Goal: Task Accomplishment & Management: Complete application form

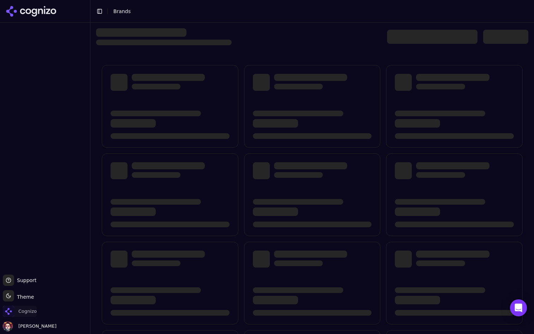
click at [24, 311] on span "Cognizo" at bounding box center [27, 311] width 18 height 6
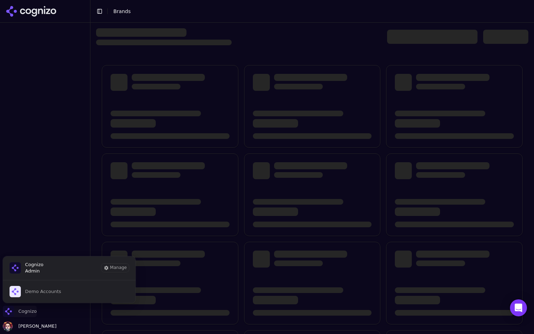
click at [28, 311] on span "Cognizo" at bounding box center [27, 311] width 18 height 6
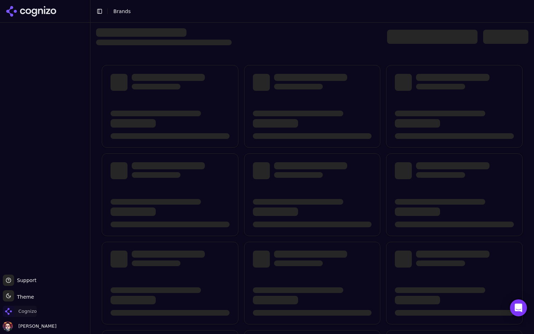
click at [22, 310] on span "Cognizo" at bounding box center [27, 311] width 18 height 6
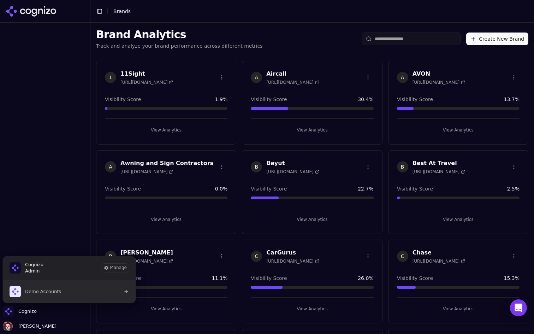
click at [70, 291] on button "Demo Accounts" at bounding box center [68, 291] width 133 height 23
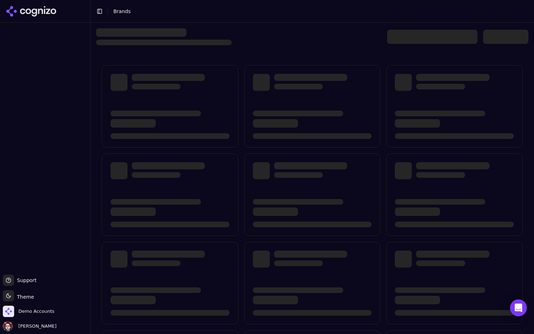
click at [417, 37] on div at bounding box center [432, 37] width 90 height 14
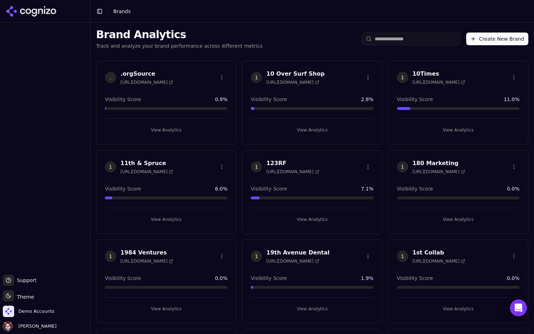
click at [418, 38] on input "search" at bounding box center [411, 38] width 99 height 13
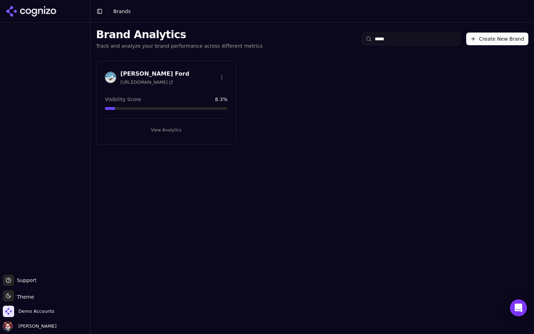
type input "*****"
click at [186, 129] on button "View Analytics" at bounding box center [166, 129] width 123 height 11
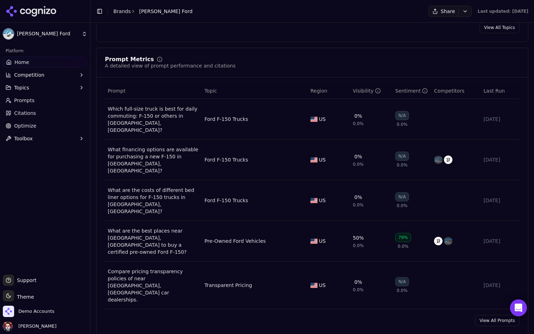
scroll to position [526, 0]
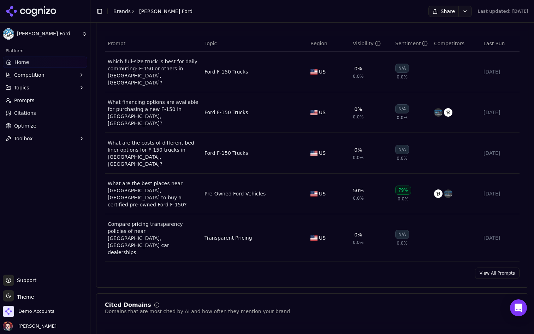
click at [501, 267] on link "View All Prompts" at bounding box center [497, 272] width 44 height 11
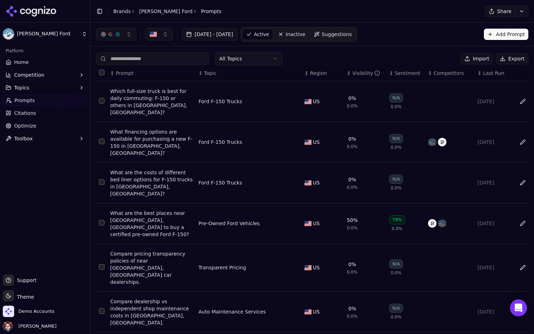
click at [239, 58] on html "Stuckey Ford Platform Home Competition Topics Prompts Citations Optimize Toolbo…" at bounding box center [267, 167] width 534 height 334
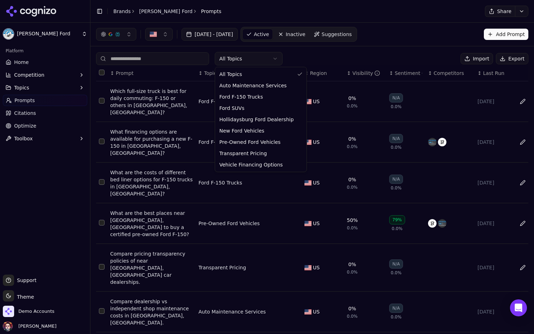
click at [321, 54] on html "Stuckey Ford Platform Home Competition Topics Prompts Citations Optimize Toolbo…" at bounding box center [267, 167] width 534 height 334
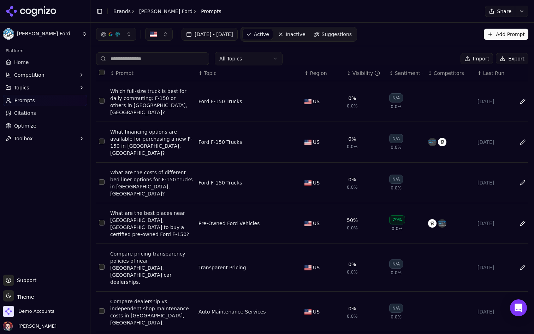
click at [357, 73] on div "Visibility" at bounding box center [366, 73] width 28 height 7
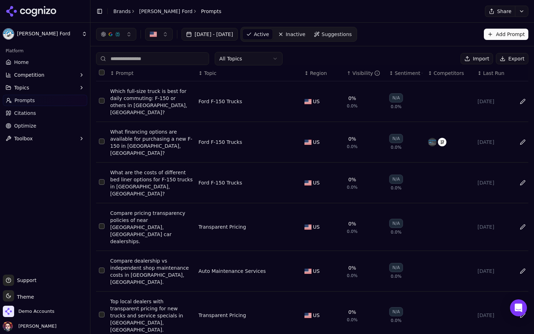
click at [357, 73] on div "Visibility" at bounding box center [366, 73] width 28 height 7
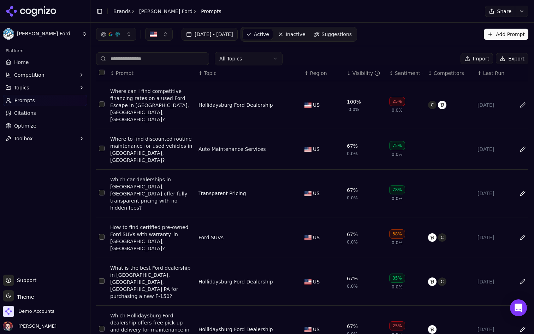
click at [162, 94] on div "Where can I find competitive financing rates on a used Ford Escape in Altoona, …" at bounding box center [151, 105] width 83 height 35
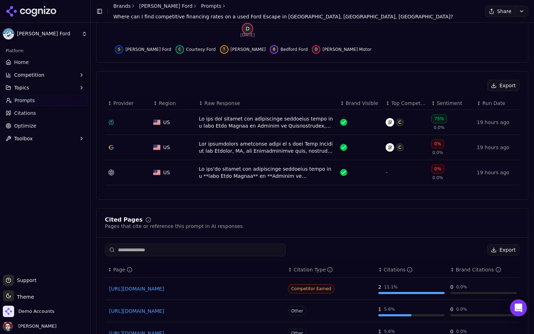
scroll to position [186, 0]
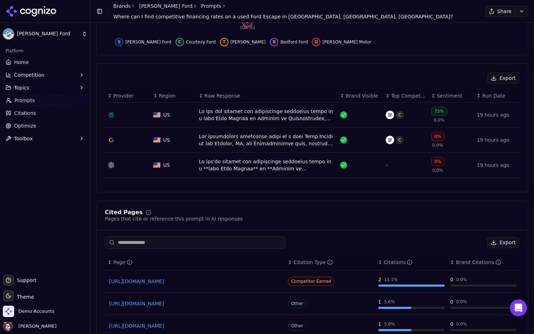
click at [290, 116] on div "Data table" at bounding box center [267, 115] width 136 height 14
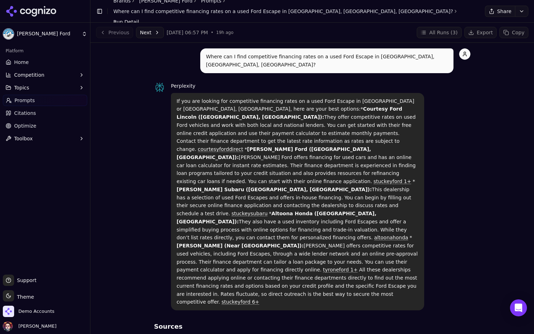
click at [47, 116] on link "Citations" at bounding box center [45, 112] width 84 height 11
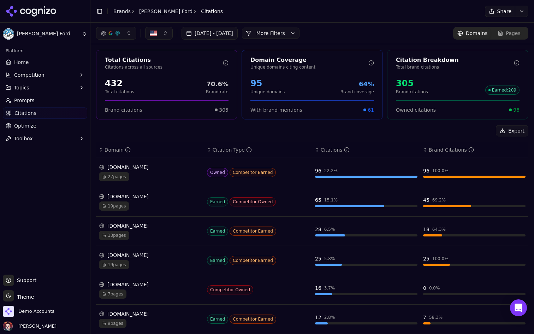
click at [299, 36] on button "More Filters" at bounding box center [271, 33] width 58 height 11
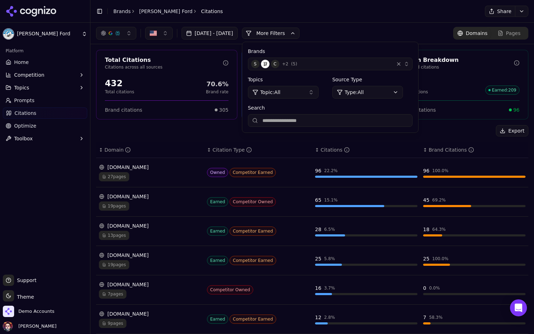
click at [299, 36] on button "More Filters" at bounding box center [271, 33] width 58 height 11
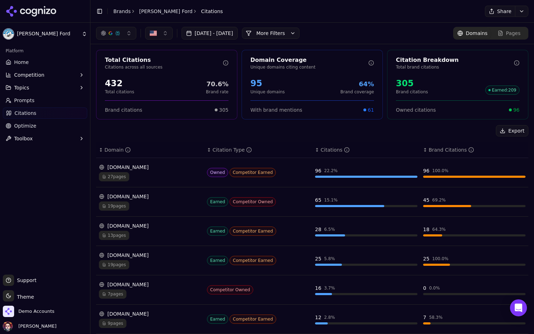
click at [299, 36] on button "More Filters" at bounding box center [271, 33] width 58 height 11
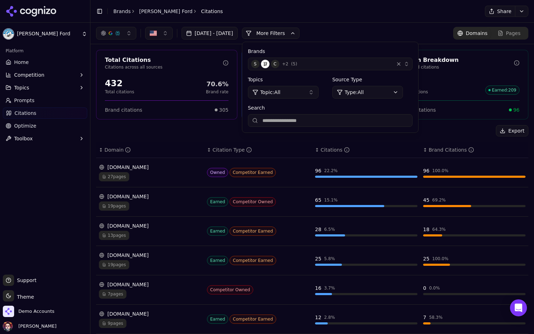
click at [296, 122] on input "Search" at bounding box center [330, 120] width 165 height 13
type input "*******"
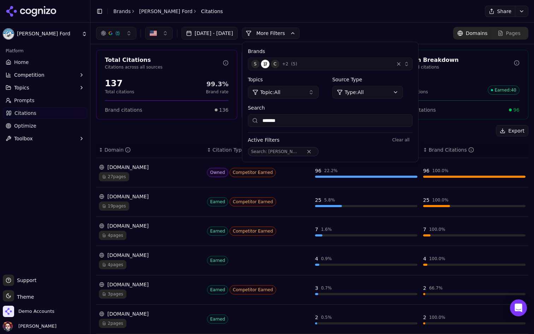
scroll to position [11, 0]
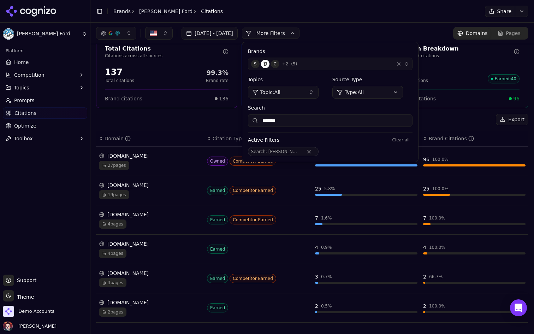
click at [173, 281] on div "3 pages" at bounding box center [150, 282] width 102 height 9
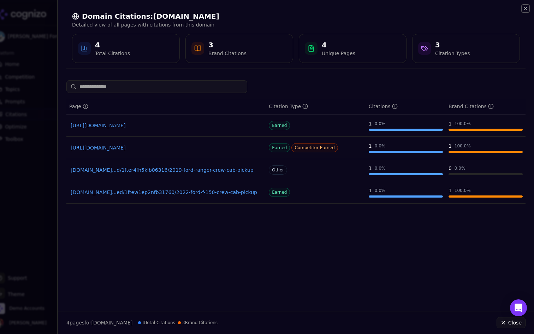
click at [525, 9] on icon "button" at bounding box center [525, 8] width 3 height 3
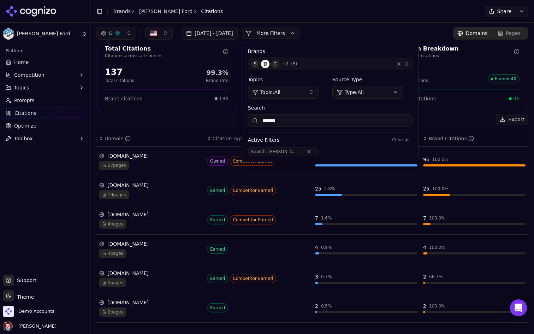
click at [175, 279] on div "3 pages" at bounding box center [150, 282] width 102 height 9
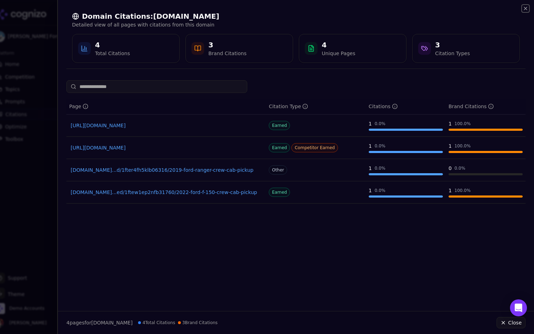
click at [525, 8] on icon "button" at bounding box center [526, 9] width 6 height 6
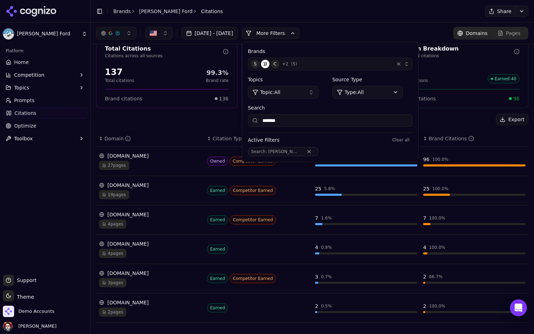
click at [153, 286] on div "3 pages" at bounding box center [150, 282] width 102 height 9
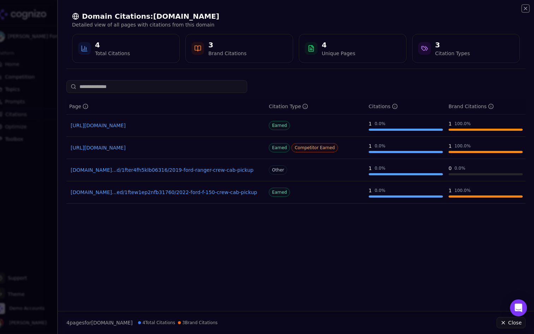
click at [528, 7] on icon "button" at bounding box center [526, 9] width 6 height 6
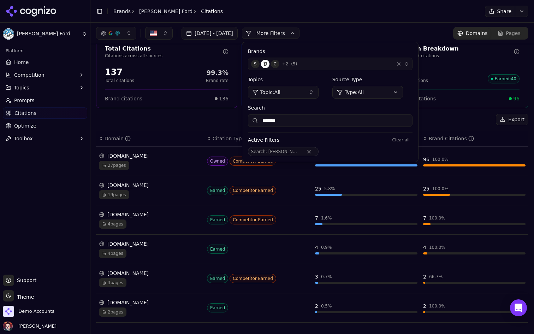
scroll to position [0, 0]
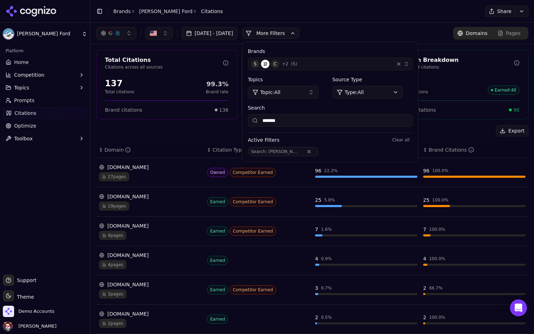
click at [34, 97] on link "Prompts" at bounding box center [45, 100] width 84 height 11
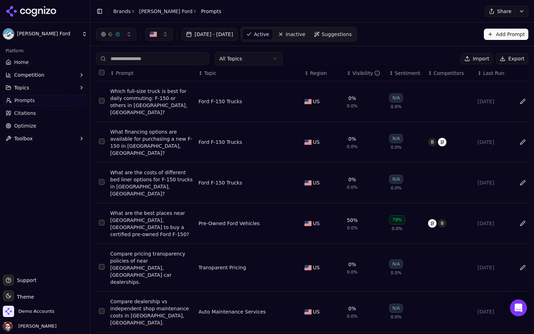
click at [139, 108] on div "Which full-size truck is best for daily commuting: F-150 or others in Bedford C…" at bounding box center [151, 102] width 83 height 28
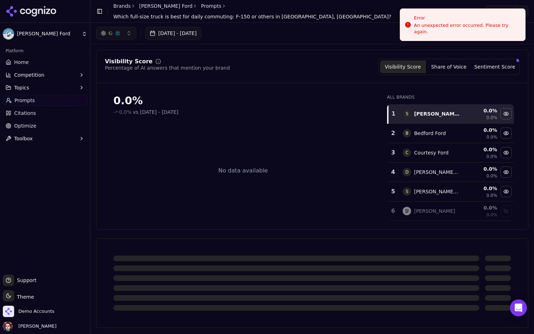
click at [50, 63] on link "Home" at bounding box center [45, 62] width 84 height 11
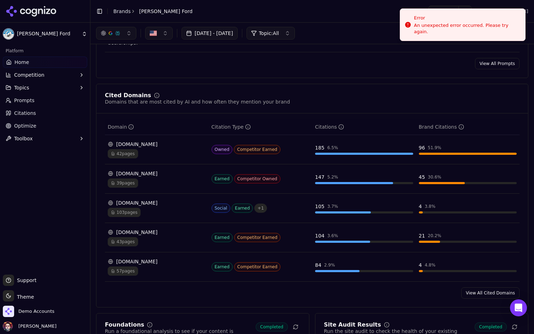
scroll to position [704, 0]
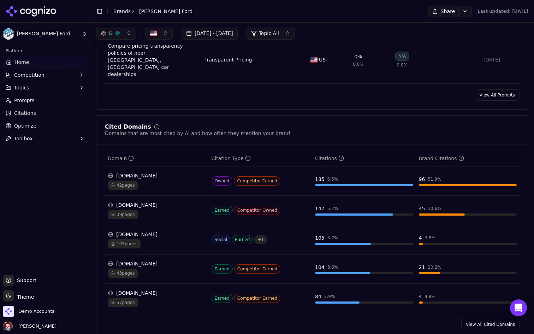
click at [153, 180] on div "42 pages" at bounding box center [157, 184] width 98 height 9
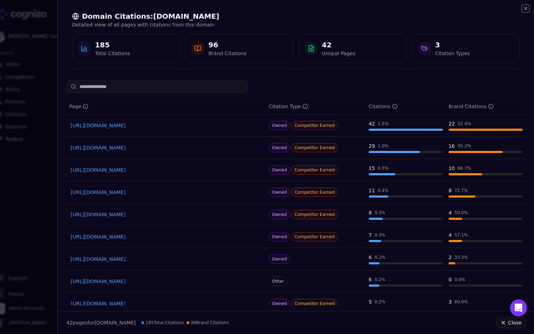
click at [524, 8] on icon "button" at bounding box center [526, 9] width 6 height 6
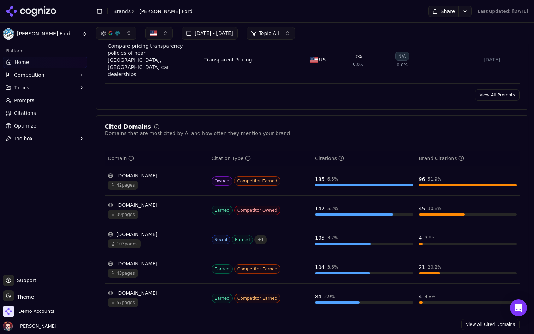
click at [68, 75] on button "Competition" at bounding box center [45, 74] width 84 height 11
click at [47, 109] on span "Explore" at bounding box center [44, 108] width 61 height 7
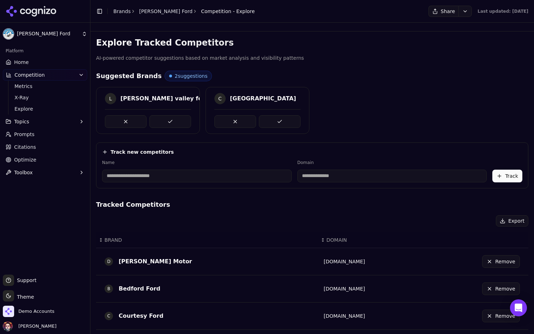
click at [34, 61] on link "Home" at bounding box center [45, 62] width 84 height 11
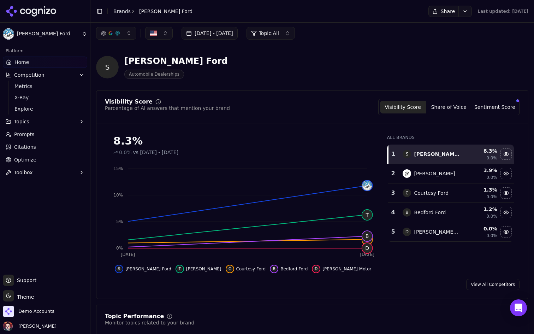
click at [13, 152] on link "Citations" at bounding box center [45, 146] width 84 height 11
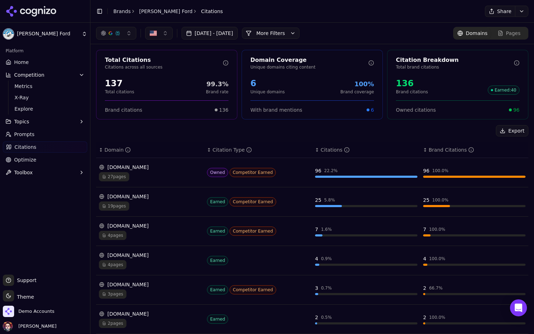
scroll to position [11, 0]
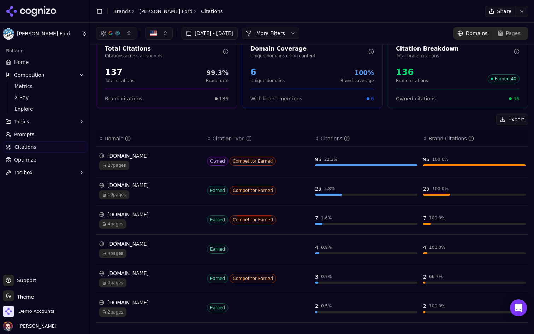
click at [147, 282] on div "3 pages" at bounding box center [150, 282] width 102 height 9
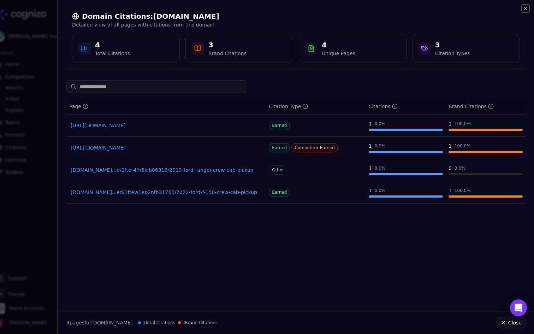
click at [524, 10] on icon "button" at bounding box center [526, 9] width 6 height 6
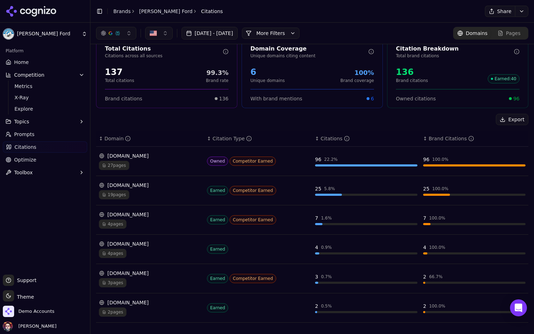
click at [174, 280] on div "3 pages" at bounding box center [150, 282] width 102 height 9
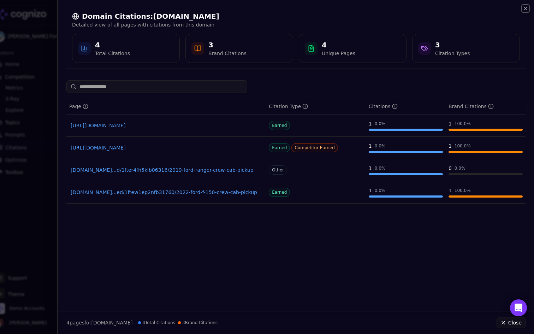
click at [526, 9] on icon "button" at bounding box center [526, 9] width 6 height 6
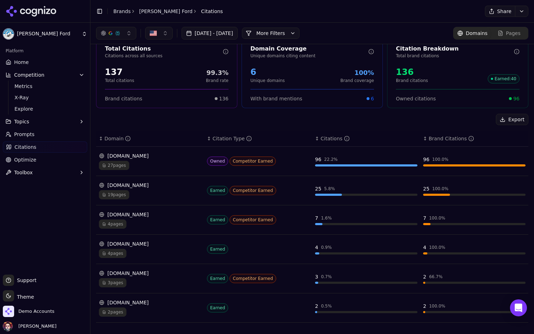
scroll to position [0, 0]
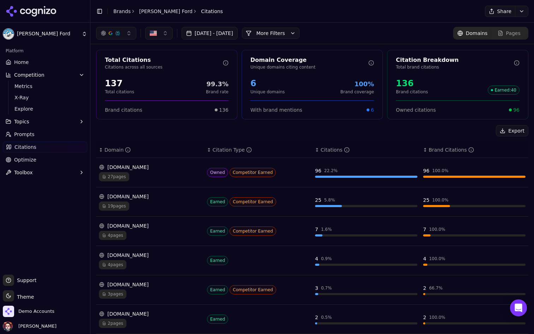
click at [51, 134] on link "Prompts" at bounding box center [45, 134] width 84 height 11
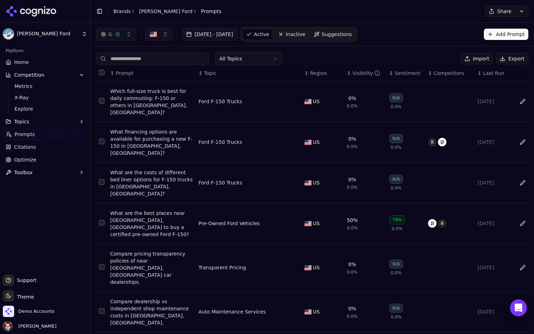
click at [315, 46] on div "Jul 23, 2025 - Aug 22, 2025 Active Inactive Suggestions Add Prompt" at bounding box center [312, 34] width 444 height 23
click at [263, 59] on html "Stuckey Ford Platform Home Competition Metrics X-Ray Explore Topics Prompts Cit…" at bounding box center [267, 167] width 534 height 334
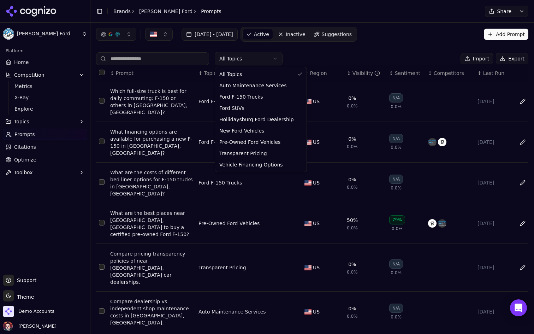
click at [263, 59] on html "Stuckey Ford Platform Home Competition Metrics X-Ray Explore Topics Prompts Cit…" at bounding box center [267, 167] width 534 height 334
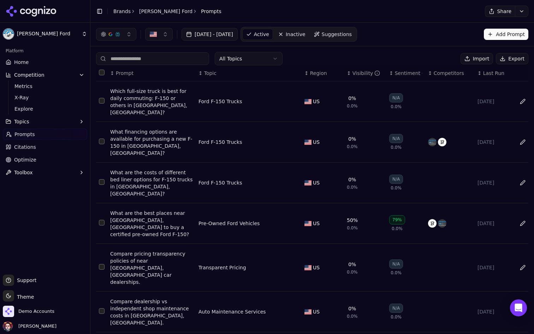
click at [167, 95] on div "Which full-size truck is best for daily commuting: F-150 or others in Bedford C…" at bounding box center [151, 102] width 83 height 28
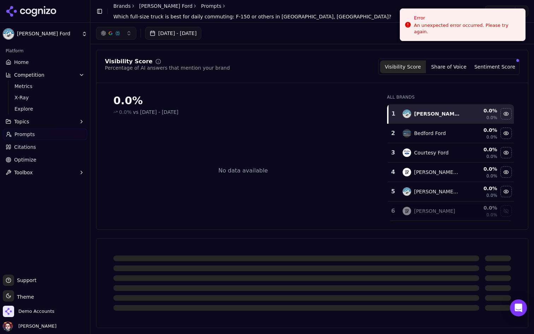
click at [32, 65] on link "Home" at bounding box center [45, 62] width 84 height 11
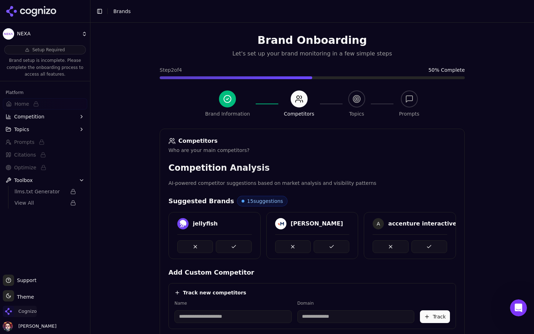
click at [12, 313] on img "Open organization switcher" at bounding box center [8, 310] width 11 height 11
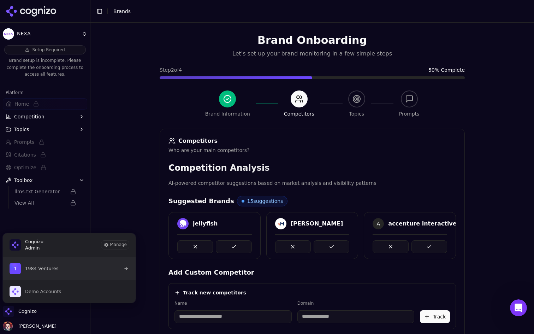
click at [72, 270] on button "1984 Ventures" at bounding box center [68, 268] width 133 height 23
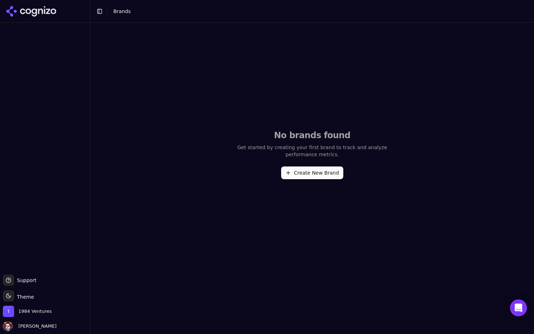
click at [314, 170] on button "Create New Brand" at bounding box center [312, 172] width 62 height 13
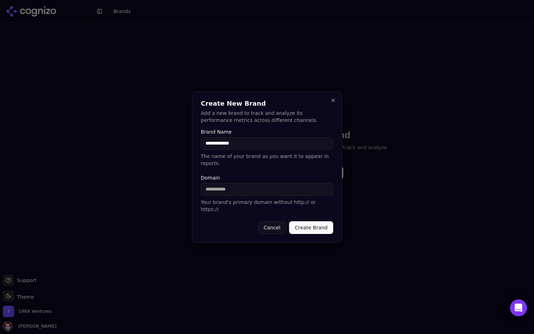
type input "**********"
type input "*******"
click at [311, 225] on button "Create Brand" at bounding box center [311, 227] width 44 height 13
